Goal: Information Seeking & Learning: Learn about a topic

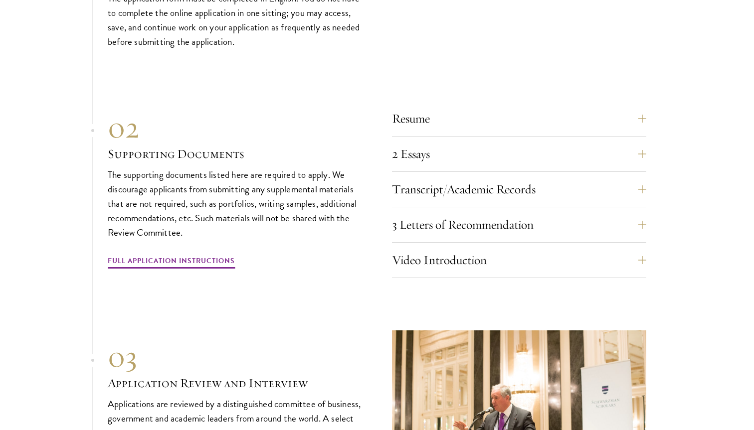
scroll to position [3441, 0]
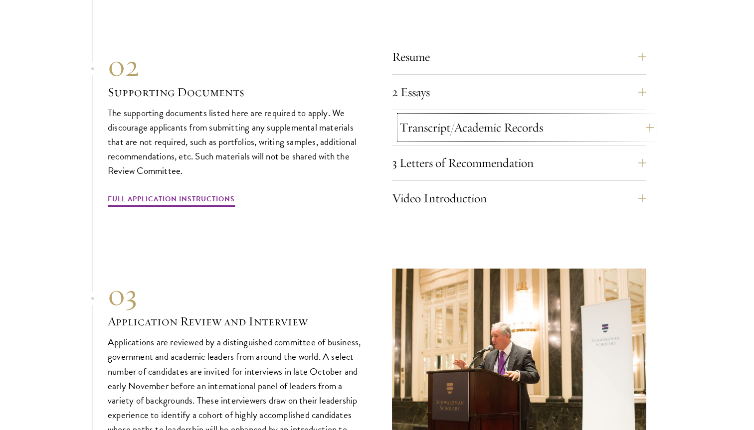
click at [427, 118] on button "Transcript/Academic Records" at bounding box center [526, 128] width 254 height 24
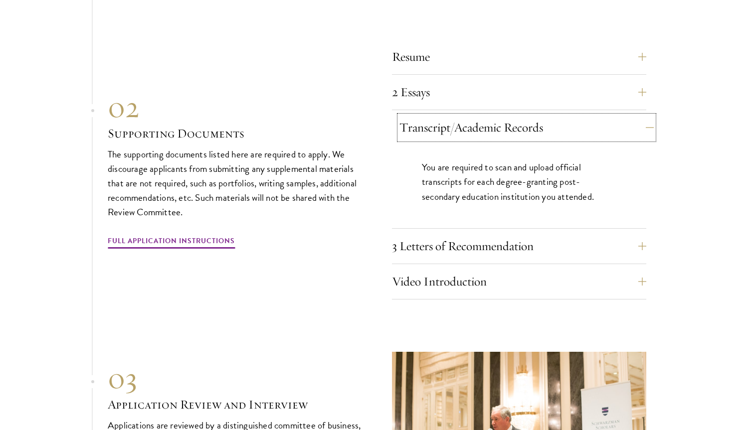
click at [427, 118] on button "Transcript/Academic Records" at bounding box center [526, 128] width 254 height 24
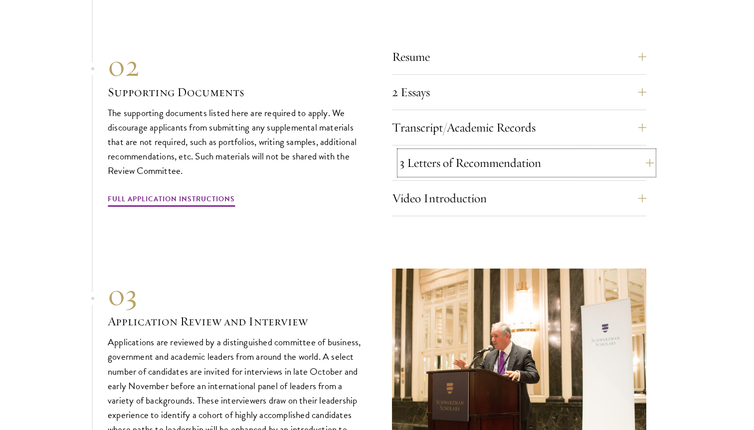
click at [429, 151] on button "3 Letters of Recommendation" at bounding box center [526, 163] width 254 height 24
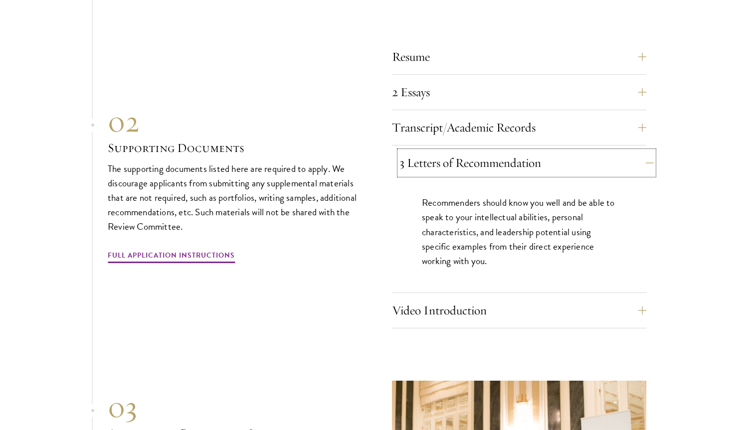
click at [429, 151] on button "3 Letters of Recommendation" at bounding box center [526, 163] width 254 height 24
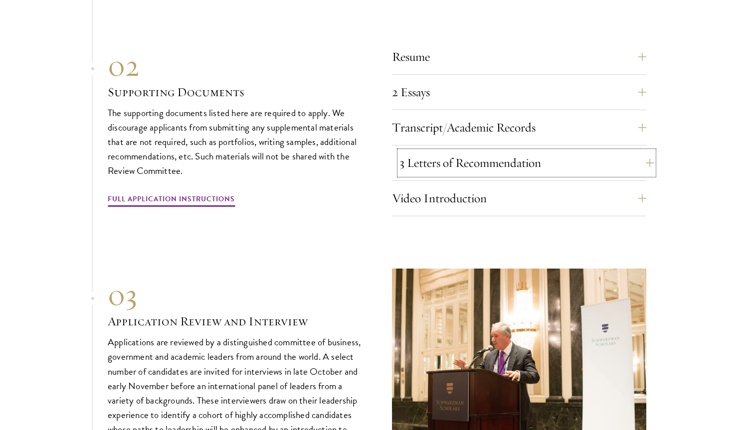
click at [429, 151] on button "3 Letters of Recommendation" at bounding box center [526, 163] width 254 height 24
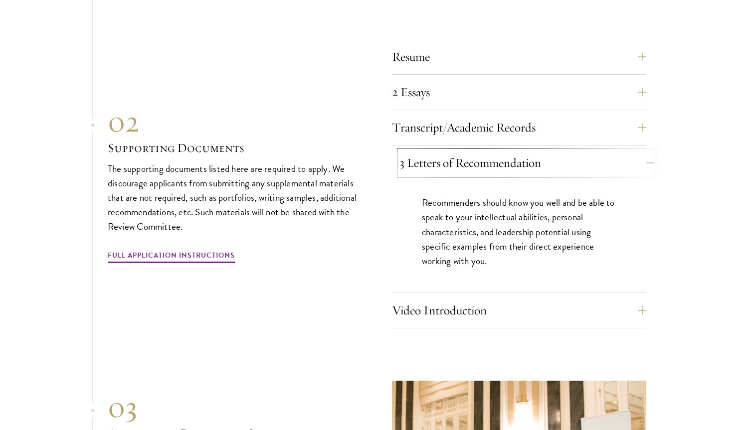
click at [429, 151] on button "3 Letters of Recommendation" at bounding box center [526, 163] width 254 height 24
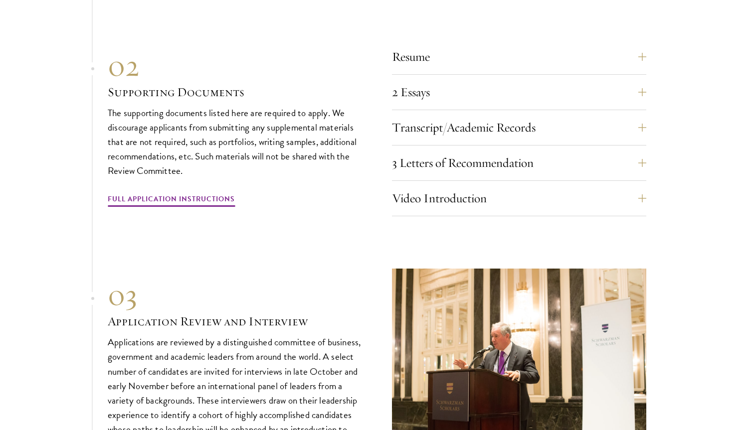
click at [382, 151] on div "Resume A current version of your resume or CV (maximum 2 pages). 2 Essays The t…" at bounding box center [377, 127] width 538 height 177
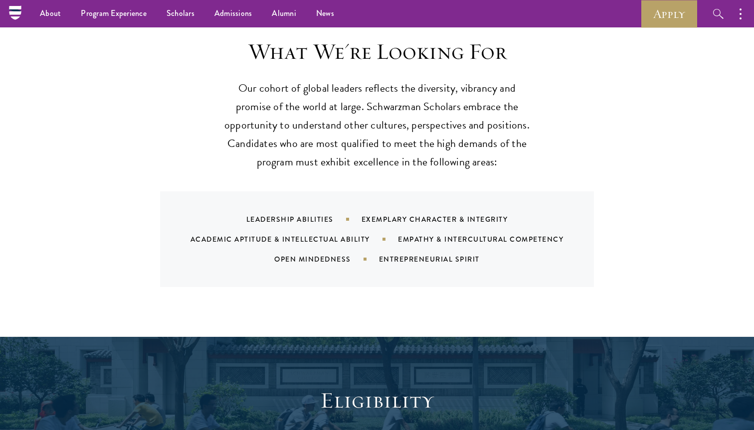
scroll to position [656, 0]
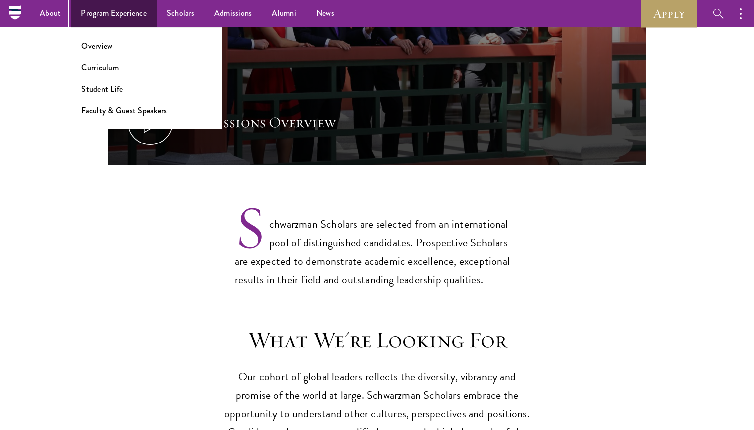
click at [100, 16] on link "Program Experience" at bounding box center [114, 13] width 86 height 27
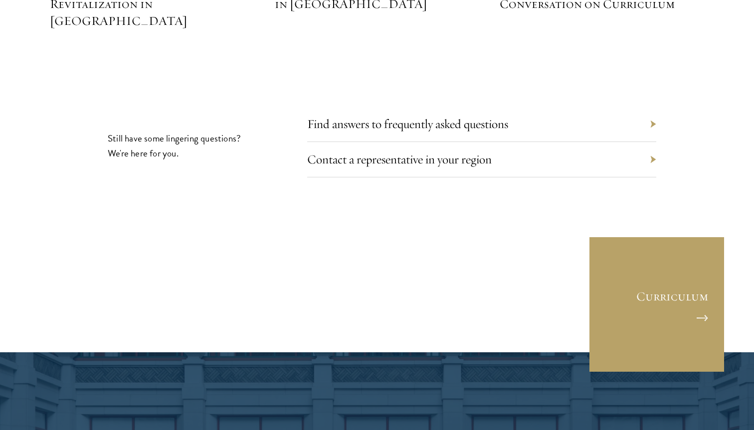
scroll to position [4792, 0]
